Goal: Task Accomplishment & Management: Manage account settings

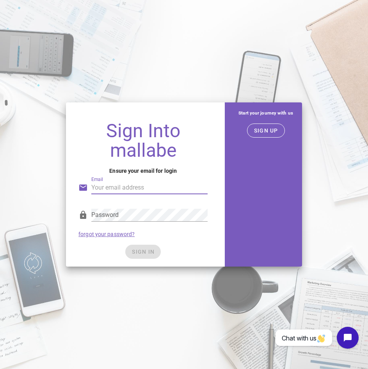
click at [104, 185] on input "Email" at bounding box center [149, 187] width 116 height 13
click at [273, 123] on div "Start your journey with us" at bounding box center [266, 112] width 73 height 21
click at [271, 130] on span "SIGN UP" at bounding box center [266, 130] width 25 height 6
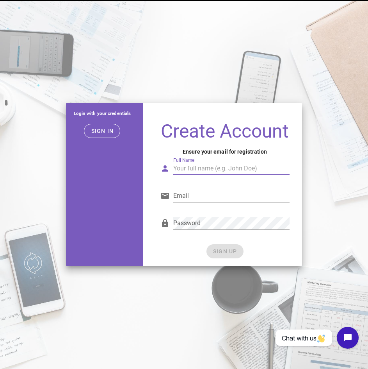
click at [191, 173] on input "Full Name" at bounding box center [231, 168] width 116 height 13
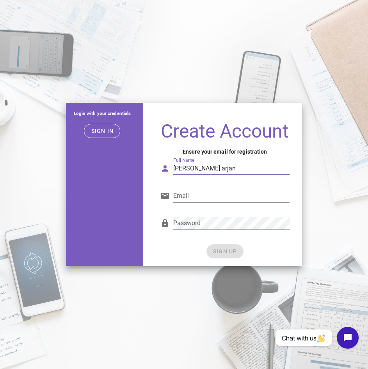
type input "Varsani Ranjani arjan"
click at [179, 195] on input "Email" at bounding box center [231, 195] width 116 height 13
type input "varsaniranjani@gmail.com"
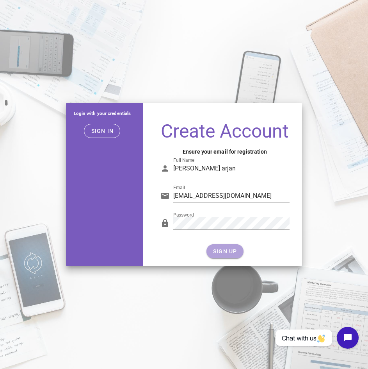
click at [226, 249] on span "SIGN UP" at bounding box center [225, 251] width 25 height 6
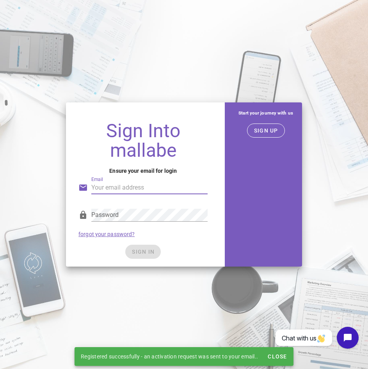
click at [130, 187] on input "Email" at bounding box center [149, 187] width 116 height 13
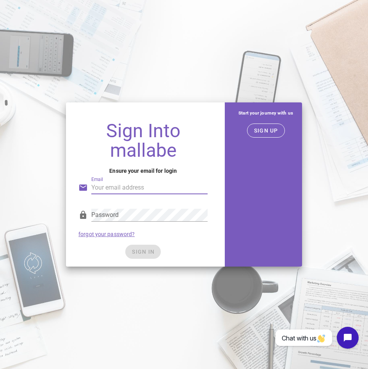
type input "varsaniranjani@gmail.com"
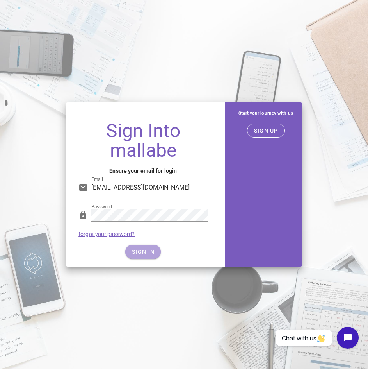
click at [127, 253] on button "SIGN IN" at bounding box center [143, 252] width 36 height 14
click at [143, 251] on span "SIGN IN" at bounding box center [143, 251] width 23 height 6
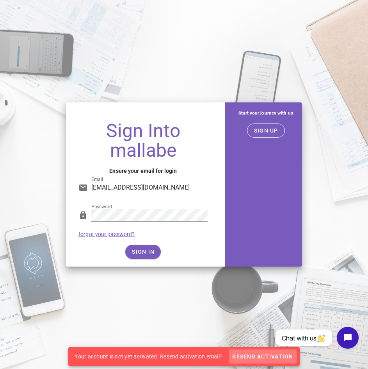
click at [275, 357] on span "Resend Activation" at bounding box center [262, 356] width 61 height 6
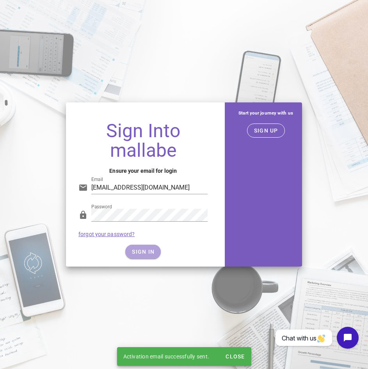
click at [150, 251] on span "SIGN IN" at bounding box center [143, 251] width 23 height 6
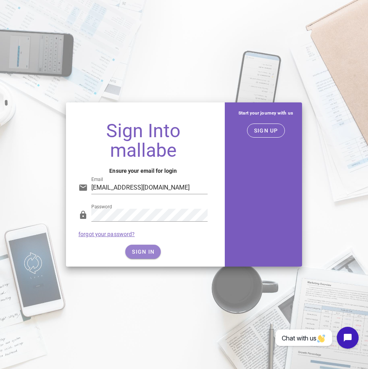
click at [146, 250] on span "SIGN IN" at bounding box center [143, 251] width 23 height 6
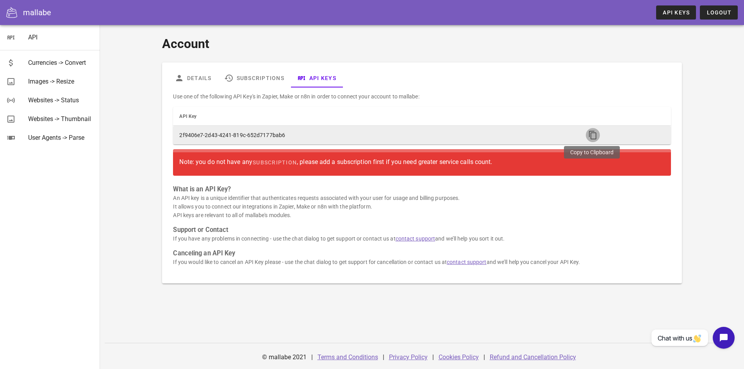
click at [368, 134] on icon "button" at bounding box center [592, 134] width 9 height 9
